Goal: Task Accomplishment & Management: Manage account settings

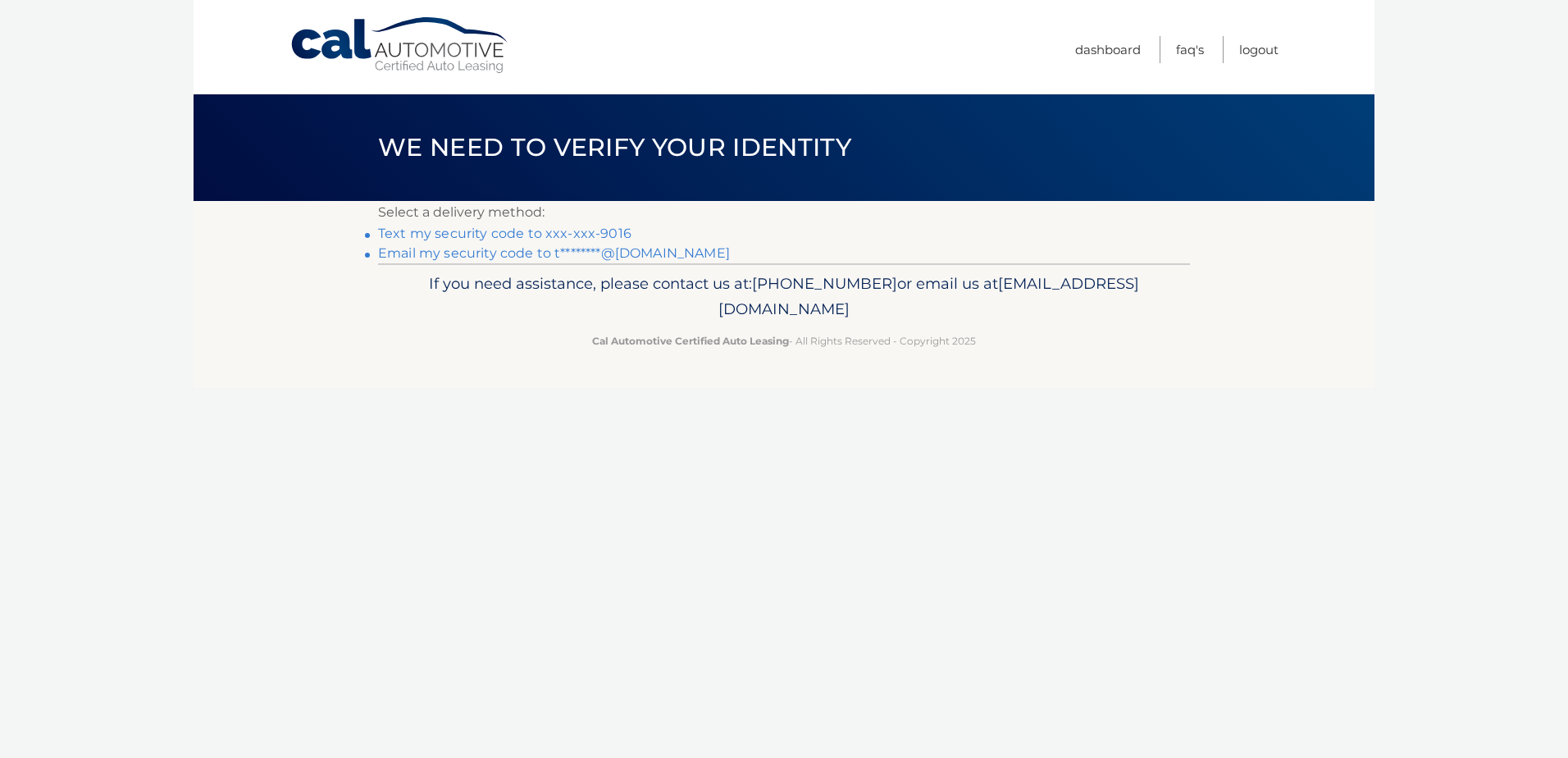
click at [481, 231] on link "Text my security code to xxx-xxx-9016" at bounding box center [504, 233] width 254 height 15
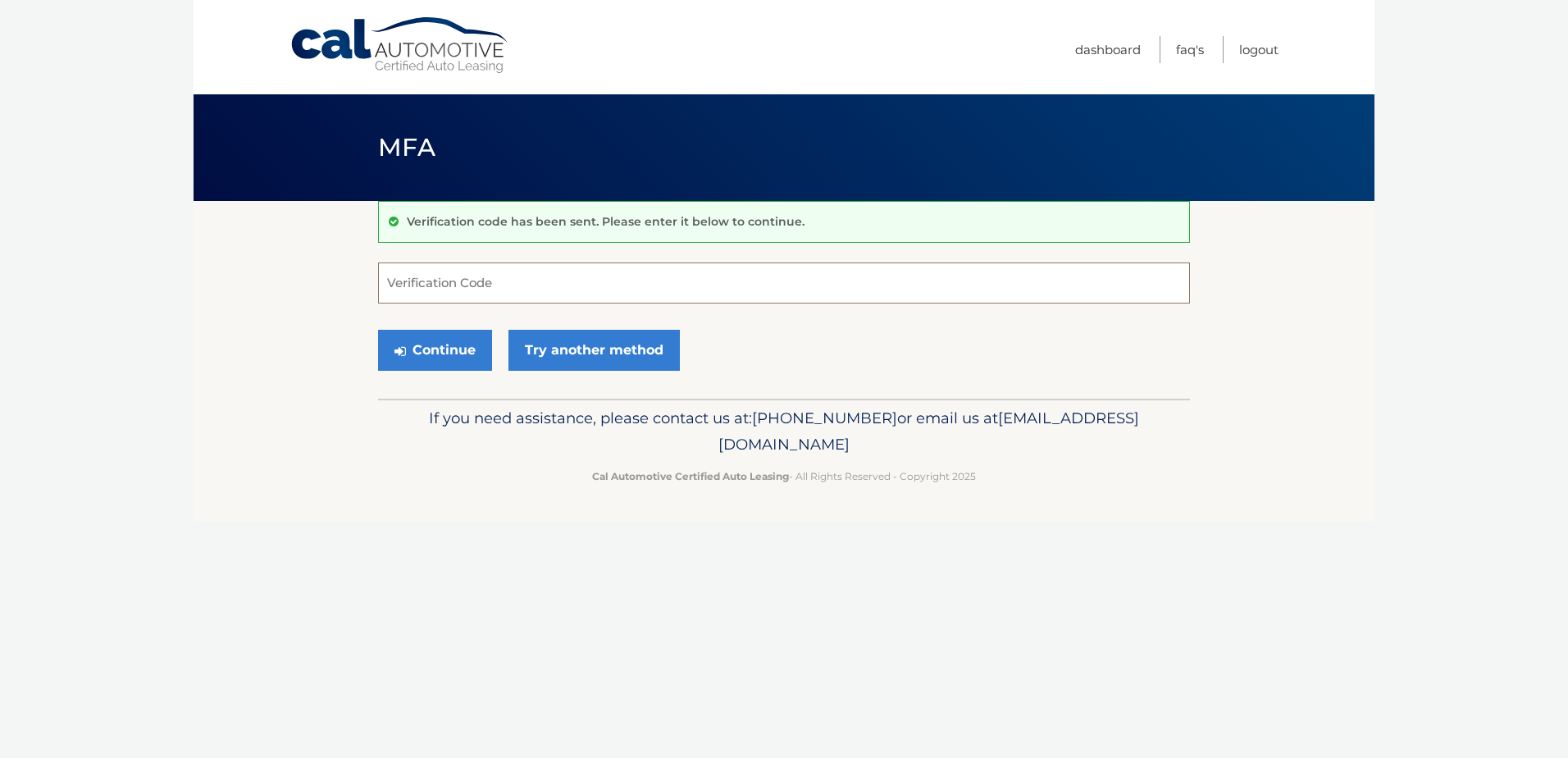
click at [541, 279] on input "Verification Code" at bounding box center [784, 282] width 812 height 41
type input "859698"
click at [447, 350] on button "Continue" at bounding box center [435, 349] width 114 height 41
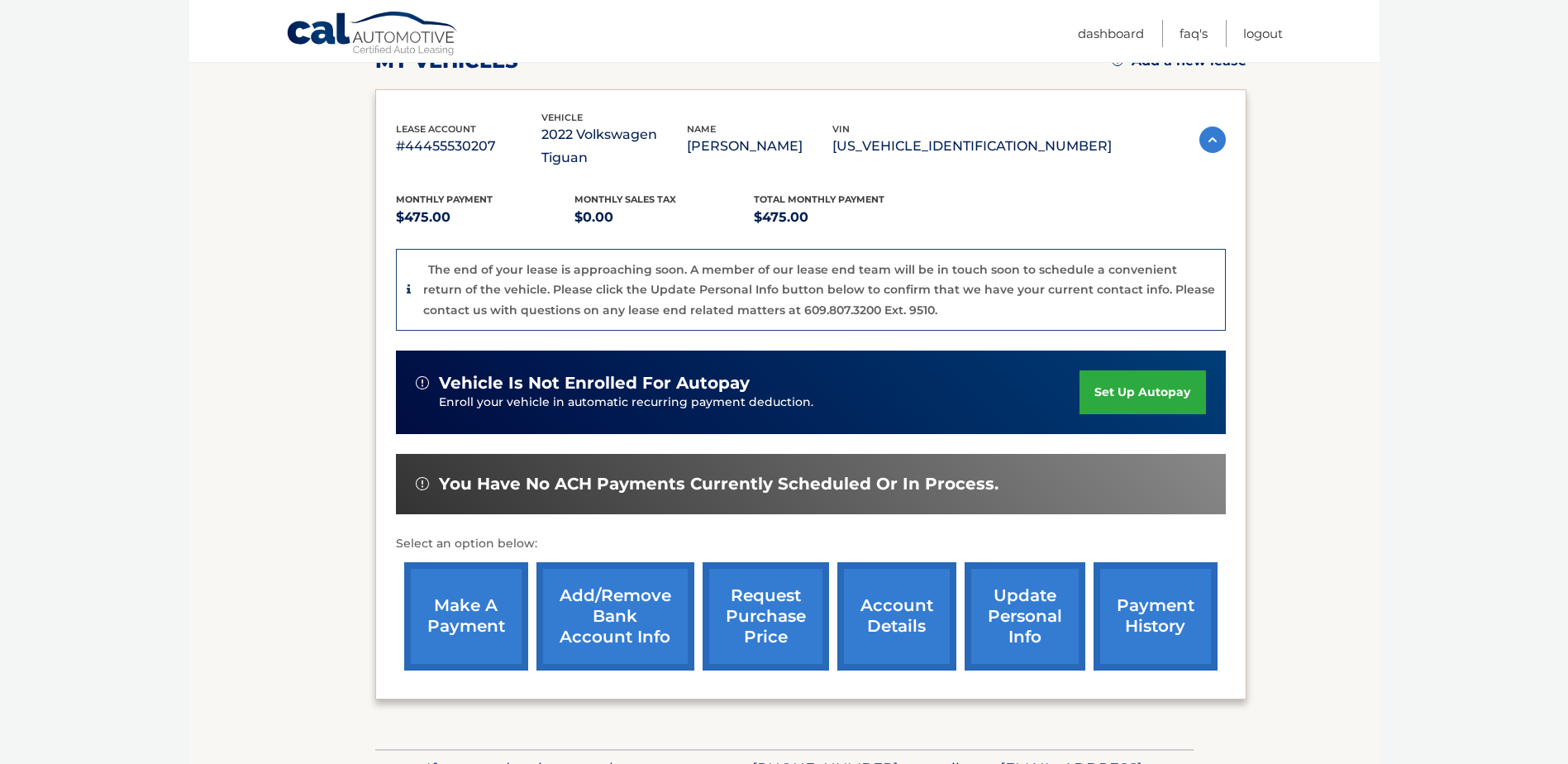
scroll to position [341, 0]
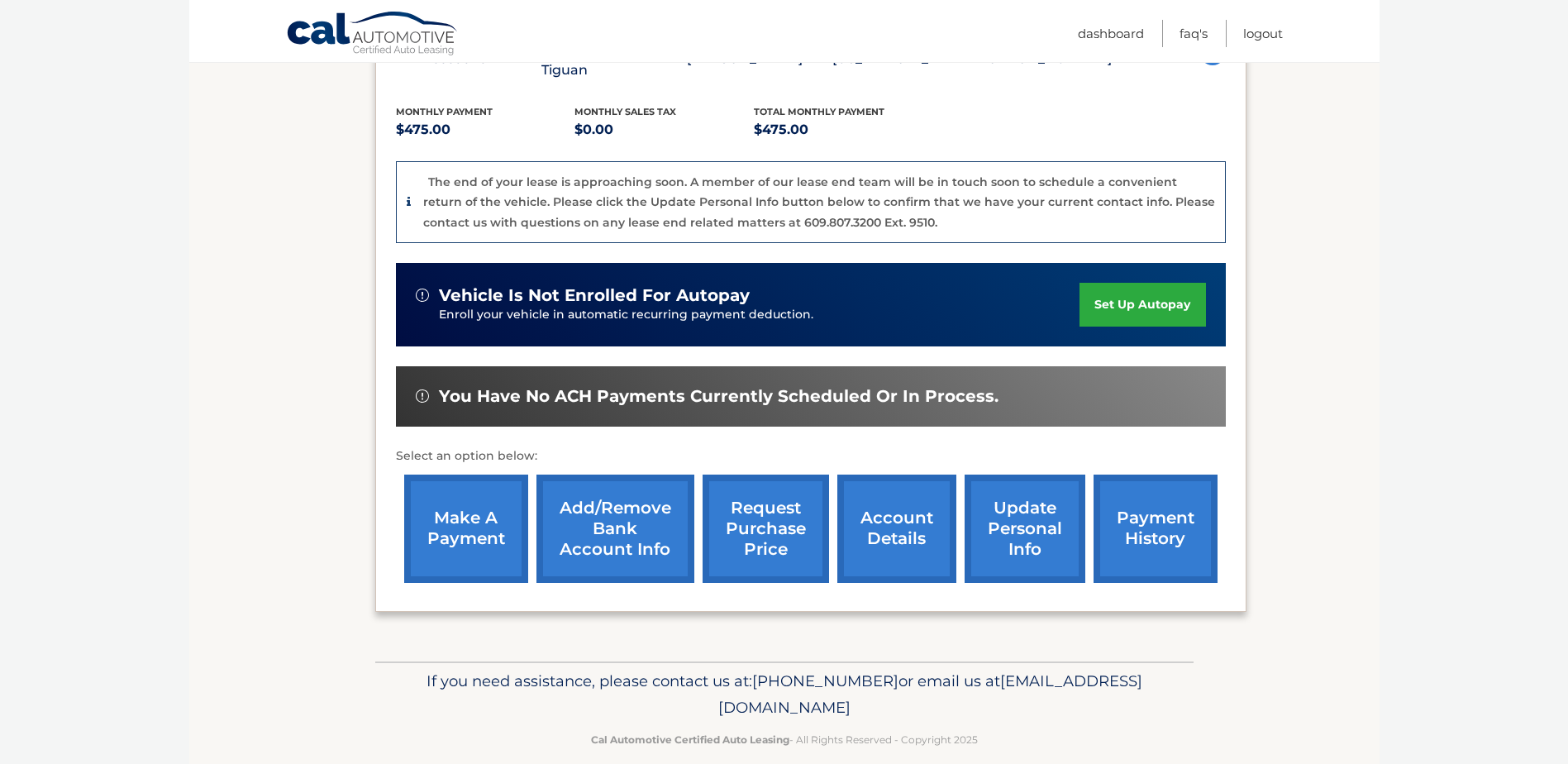
click at [898, 502] on link "account details" at bounding box center [897, 528] width 119 height 108
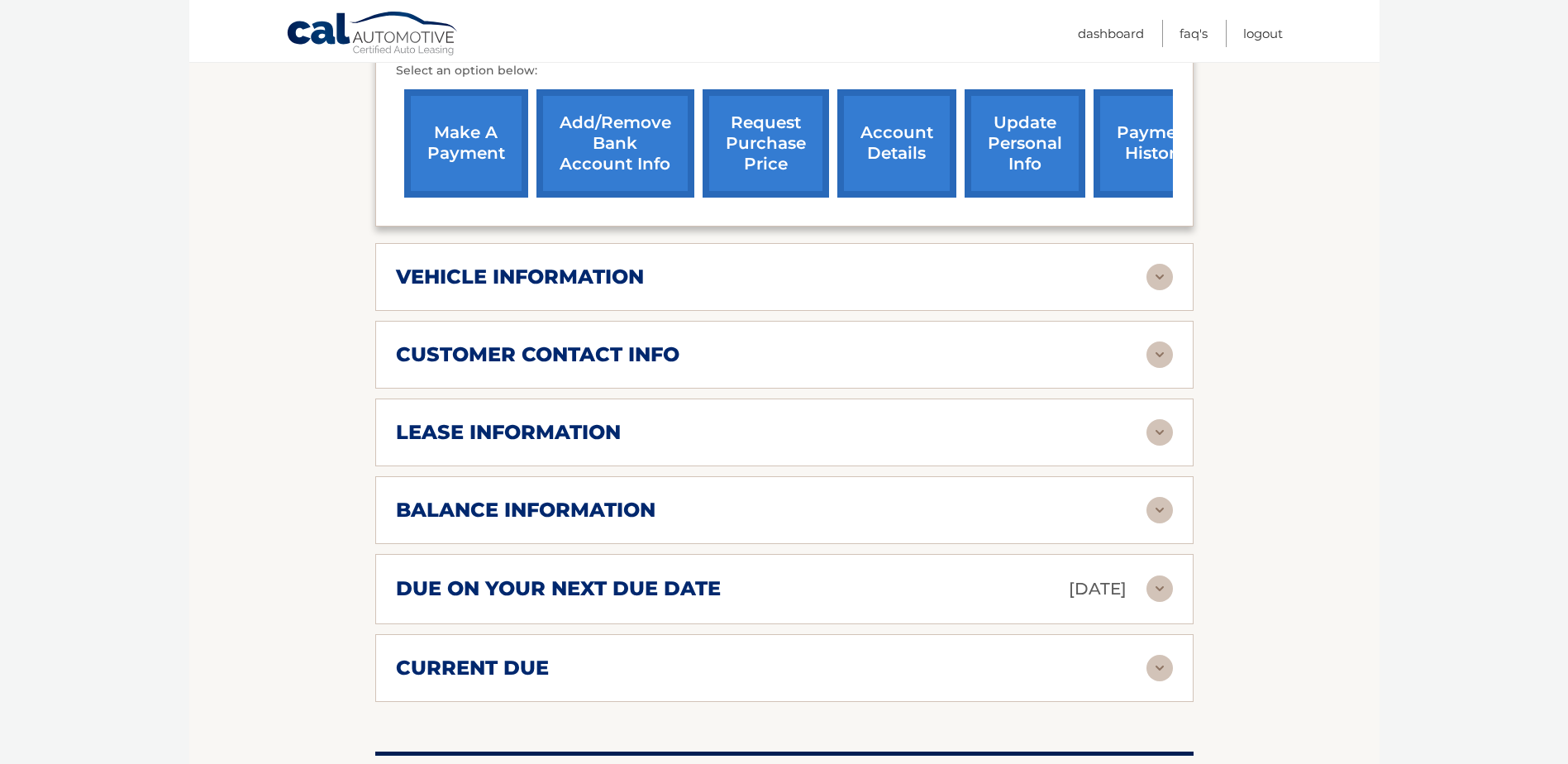
scroll to position [708, 0]
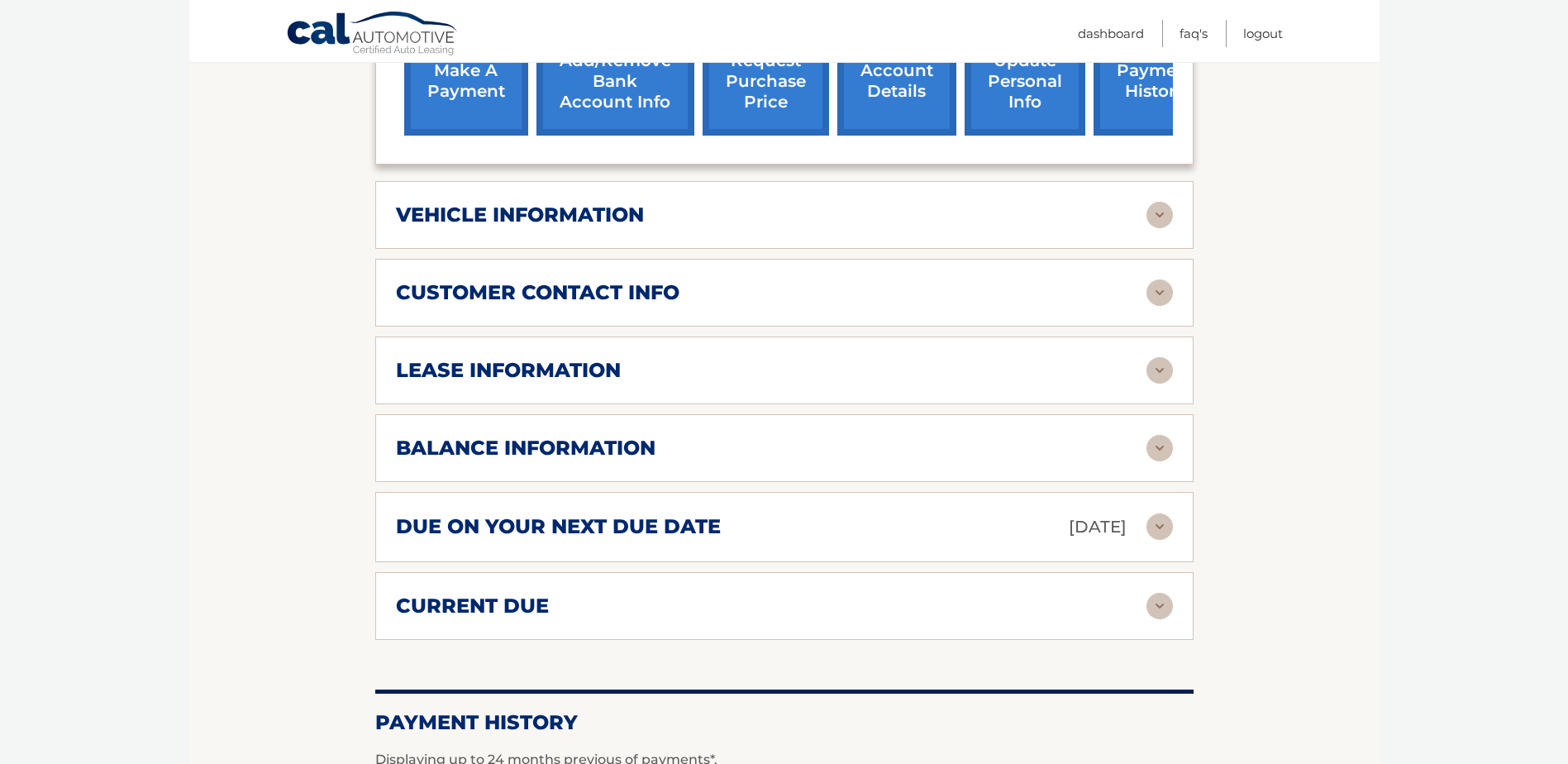
click at [1154, 447] on img at bounding box center [1160, 447] width 26 height 26
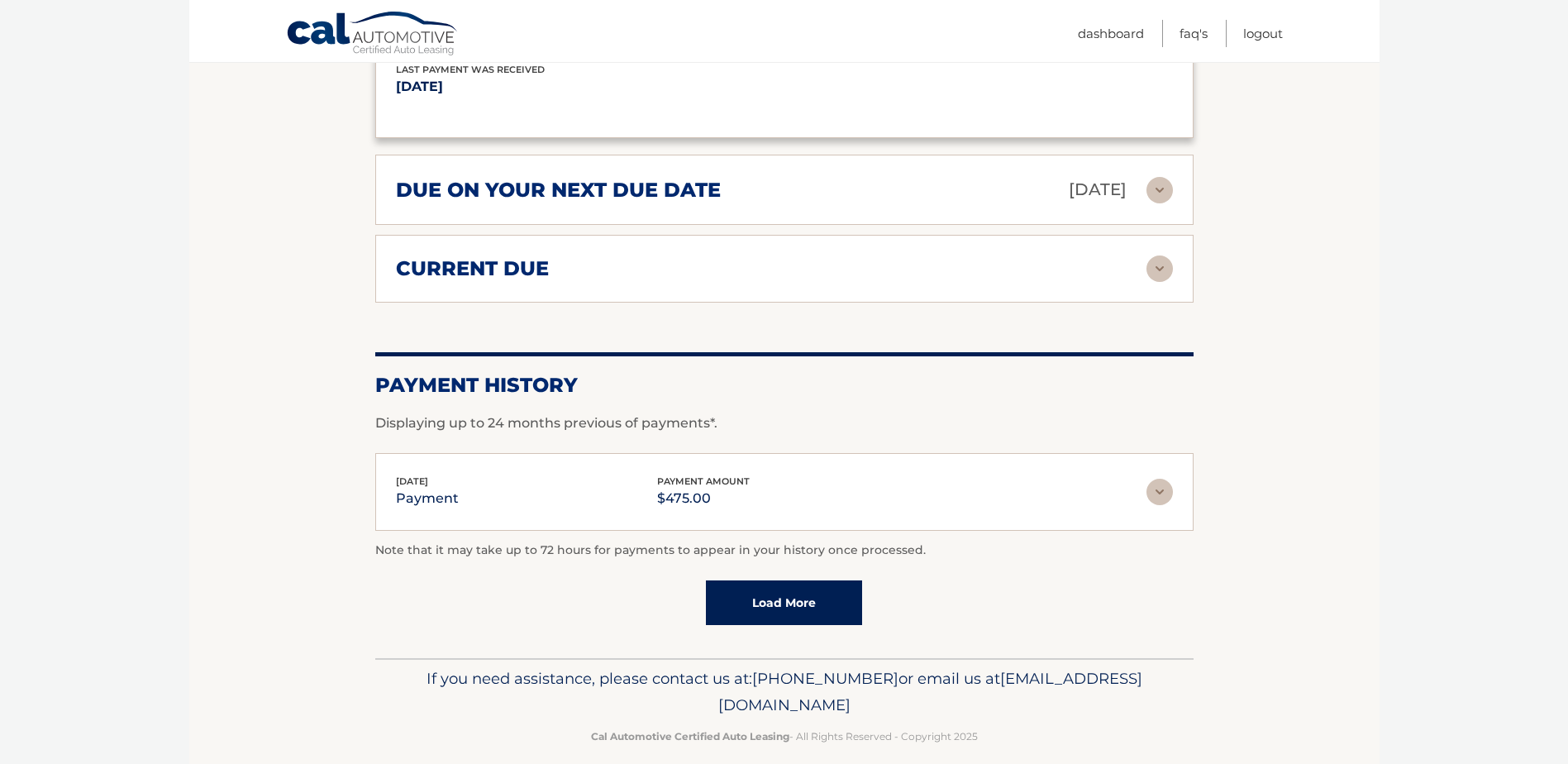
scroll to position [1235, 0]
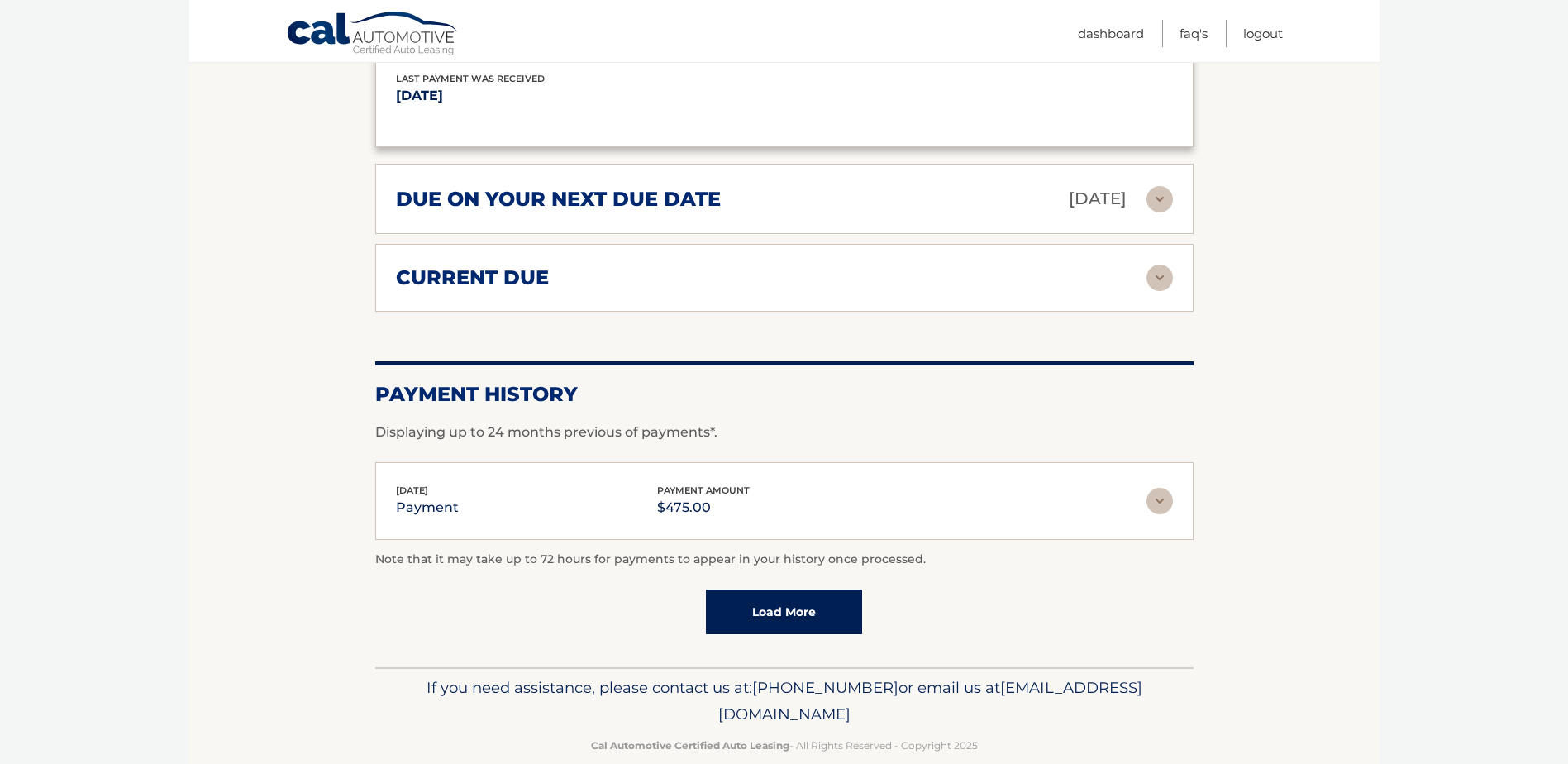
click at [1156, 279] on img at bounding box center [1160, 277] width 26 height 26
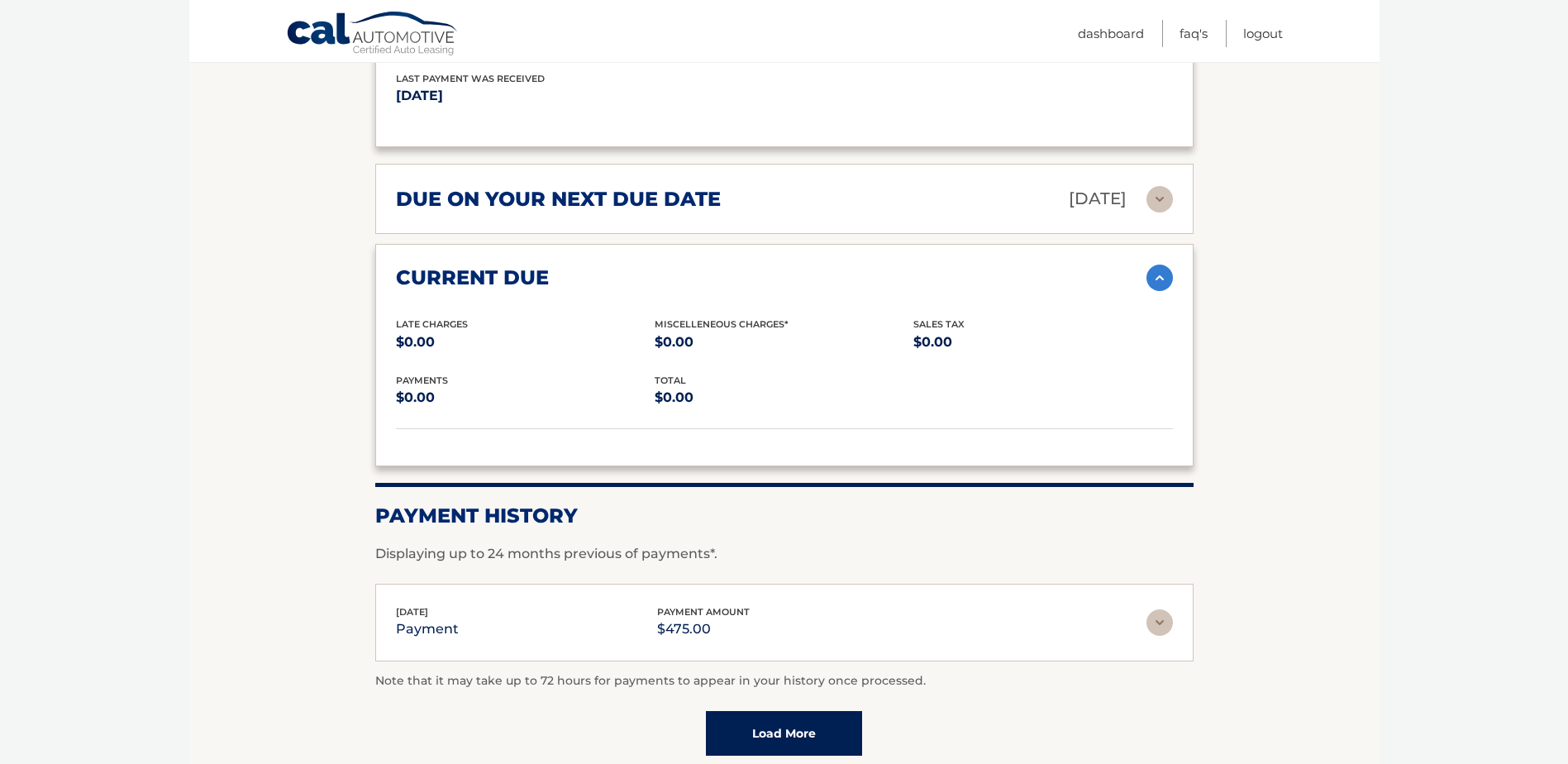
click at [1161, 201] on img at bounding box center [1160, 199] width 26 height 26
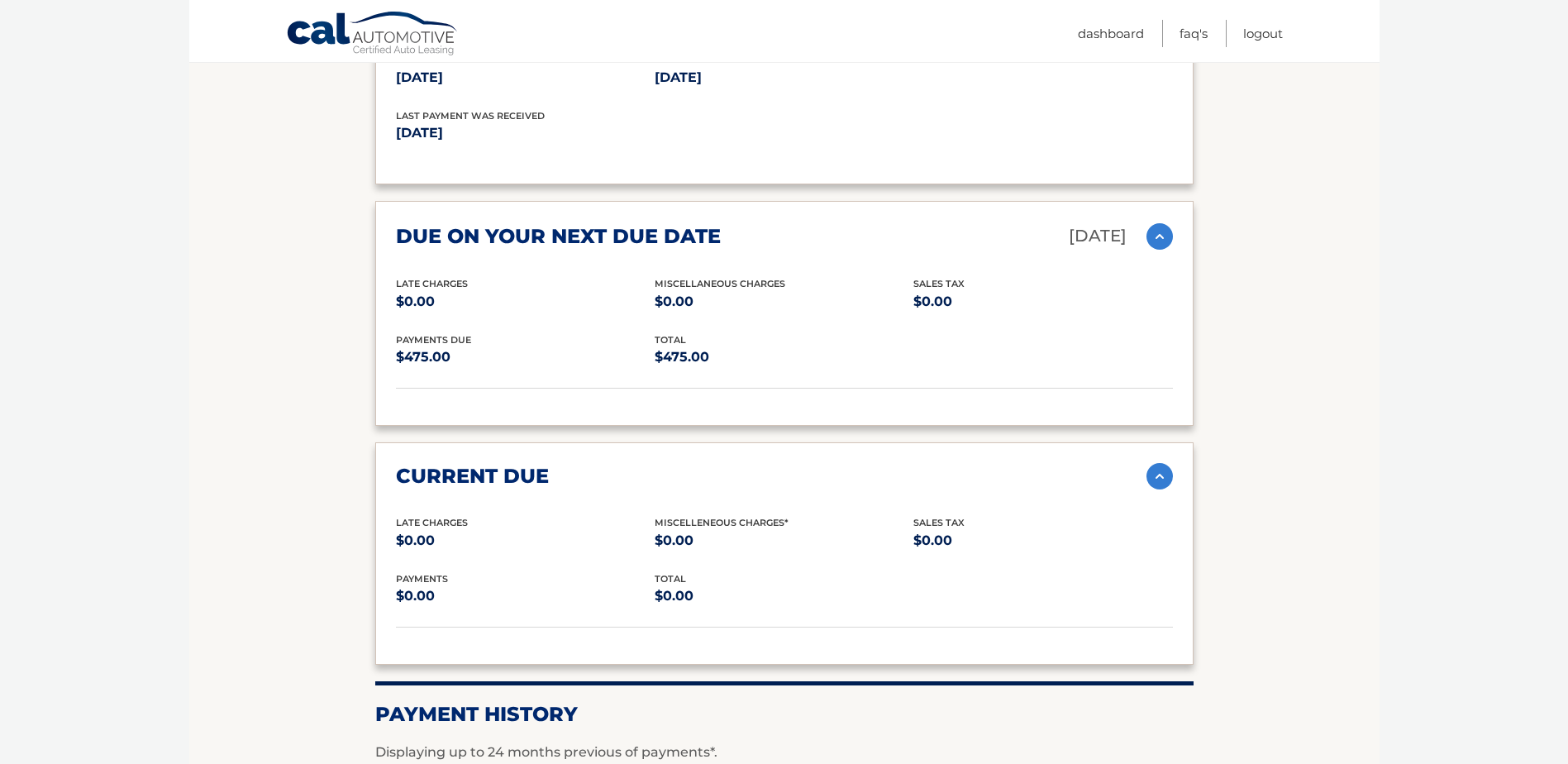
scroll to position [1547, 0]
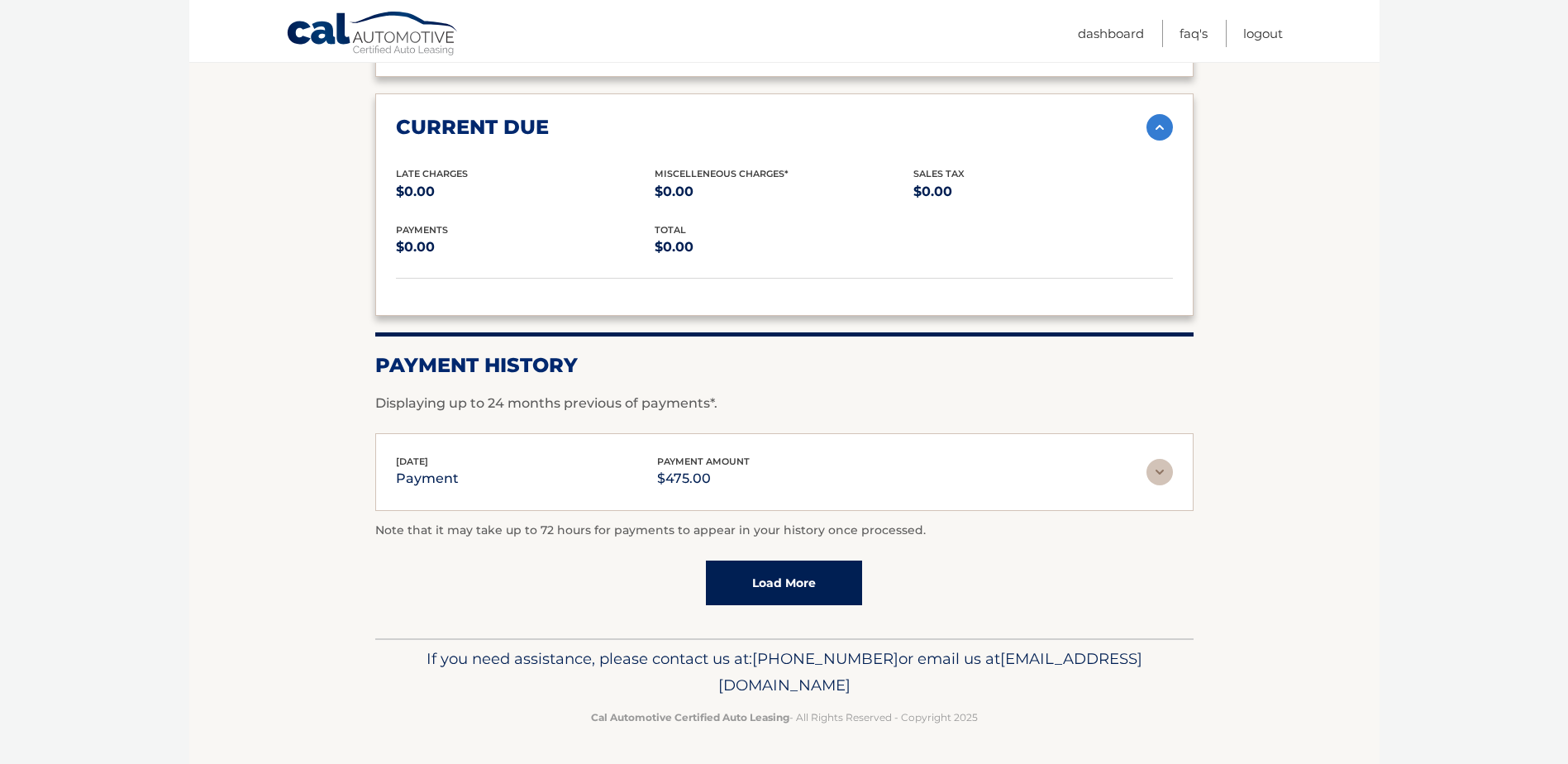
click at [1161, 470] on img at bounding box center [1160, 472] width 26 height 26
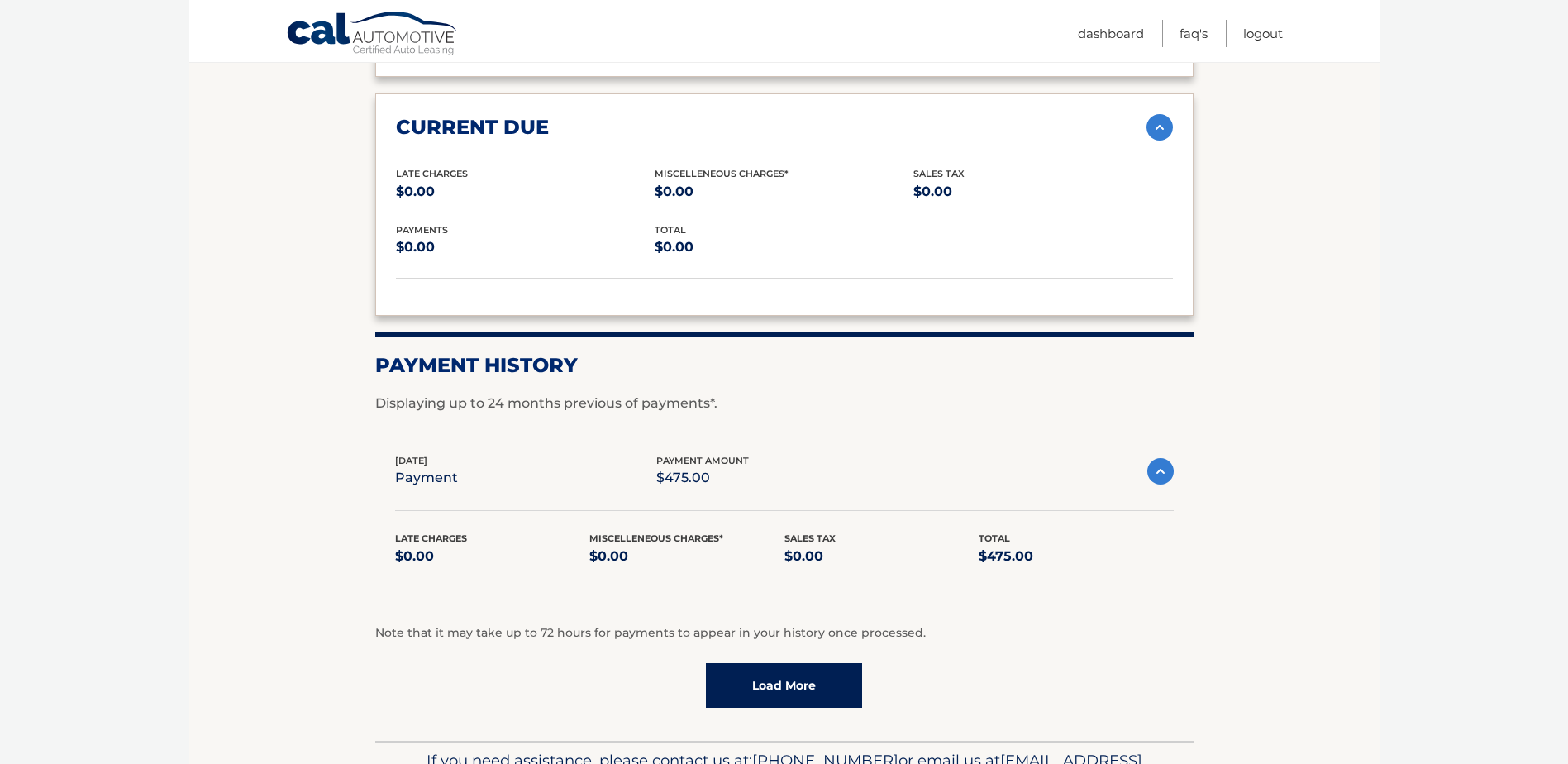
click at [784, 673] on link "Load More" at bounding box center [784, 685] width 156 height 45
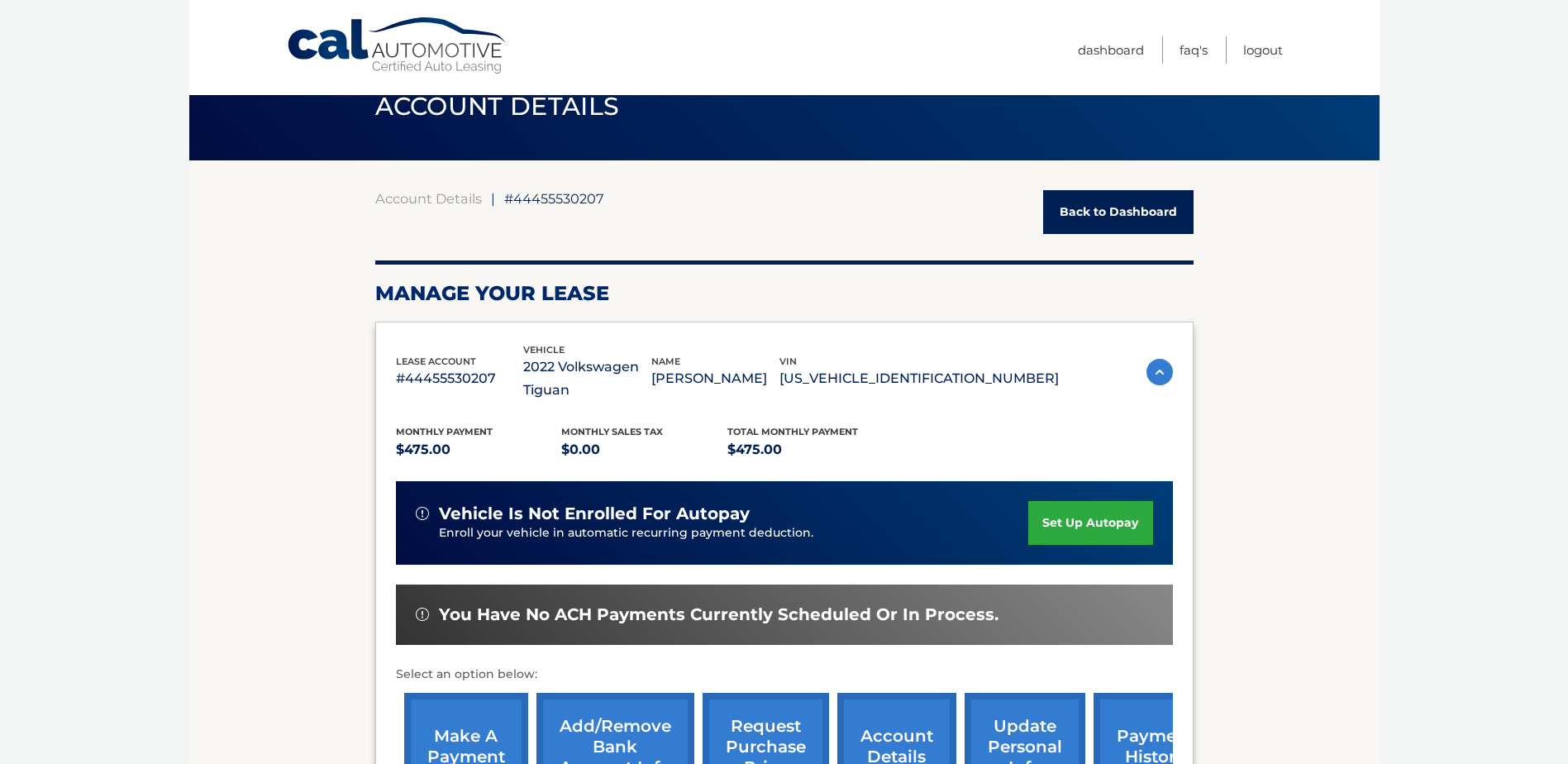
scroll to position [0, 0]
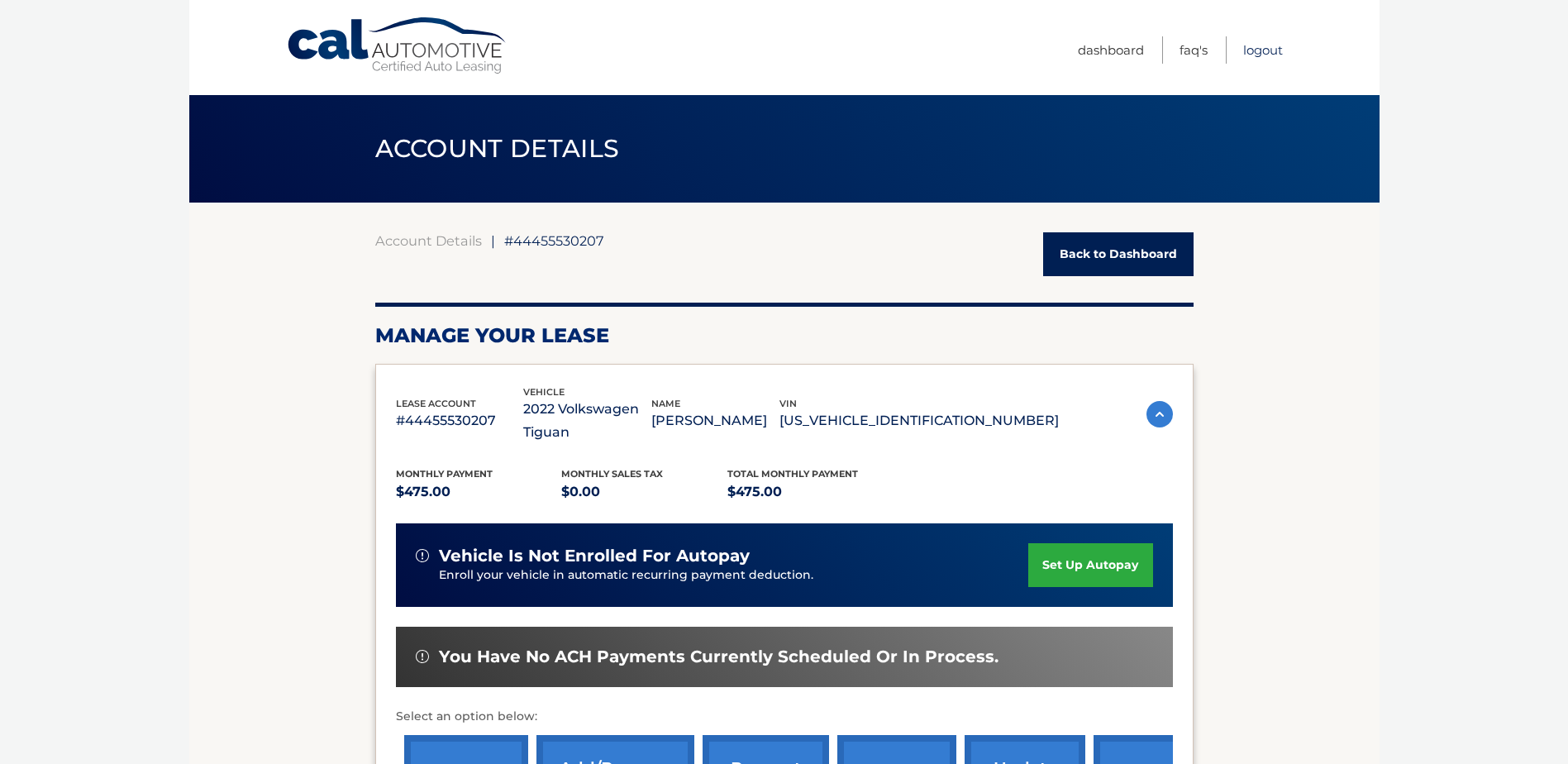
click at [1252, 50] on link "Logout" at bounding box center [1263, 50] width 40 height 27
